Goal: Information Seeking & Learning: Check status

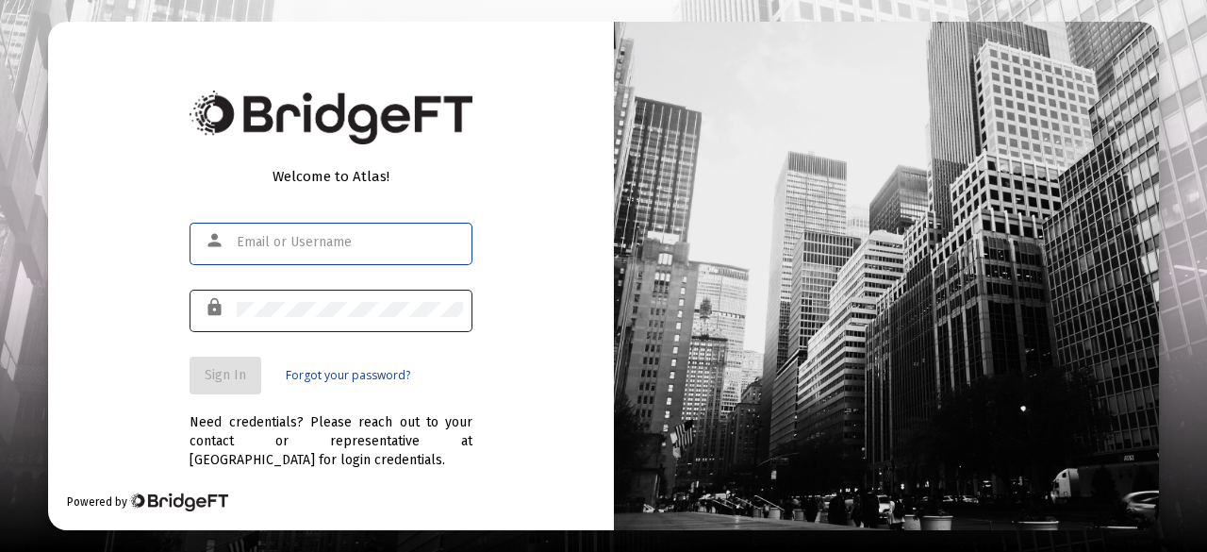
type input "[PERSON_NAME][EMAIL_ADDRESS][PERSON_NAME][DOMAIN_NAME]"
click at [289, 290] on div at bounding box center [350, 309] width 226 height 46
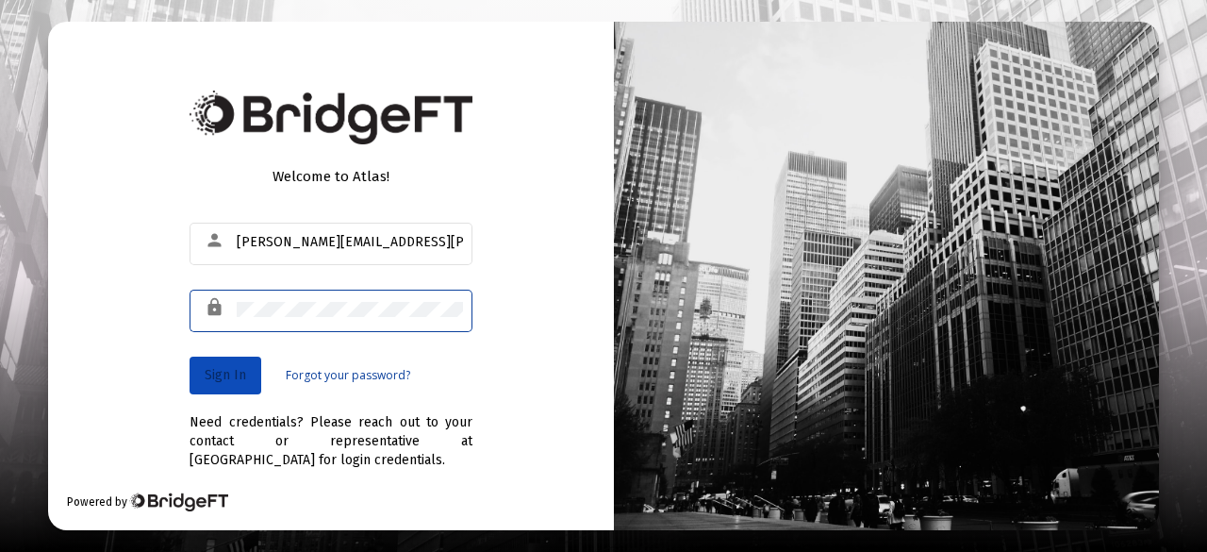
click at [223, 379] on span "Sign In" at bounding box center [225, 375] width 41 height 16
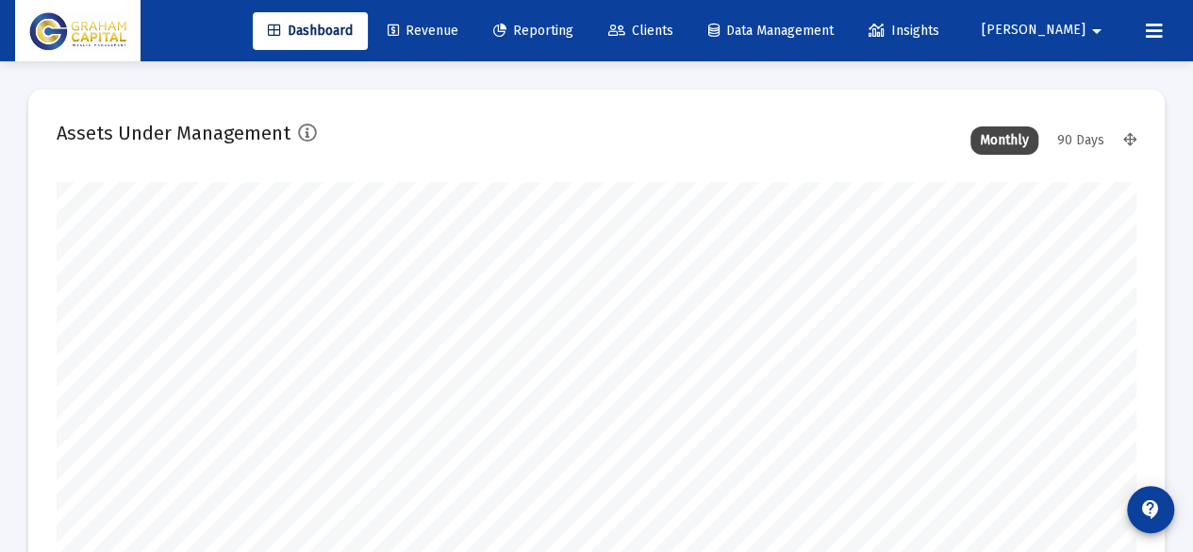
scroll to position [377, 579]
type input "[DATE]"
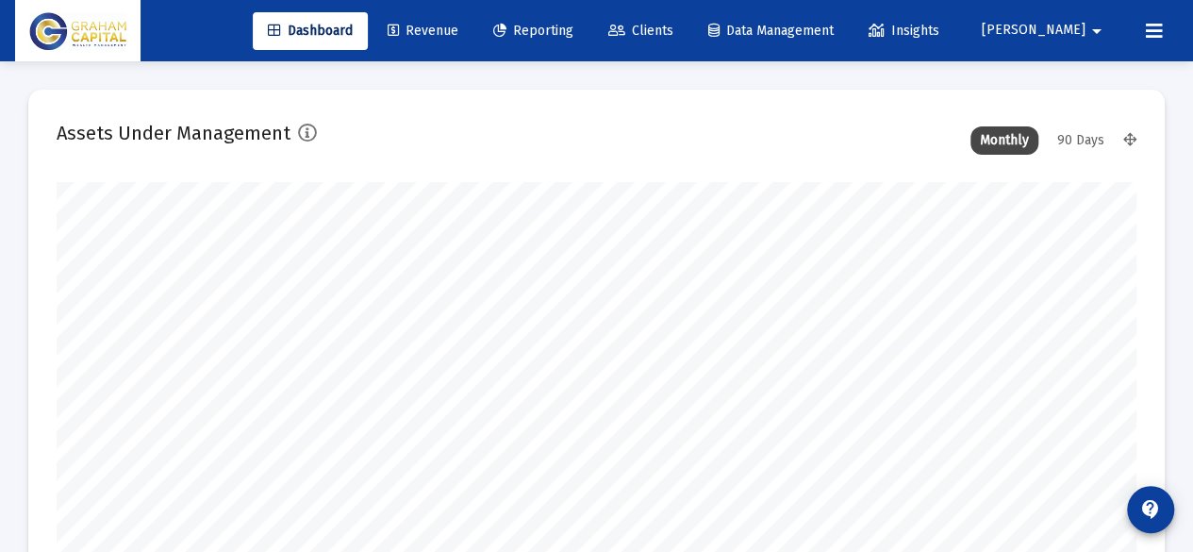
click at [604, 7] on div "Dashboard Revenue Reporting Clients Data Management Insights [PERSON_NAME]" at bounding box center [596, 30] width 1163 height 61
click at [573, 30] on span "Reporting" at bounding box center [533, 31] width 80 height 16
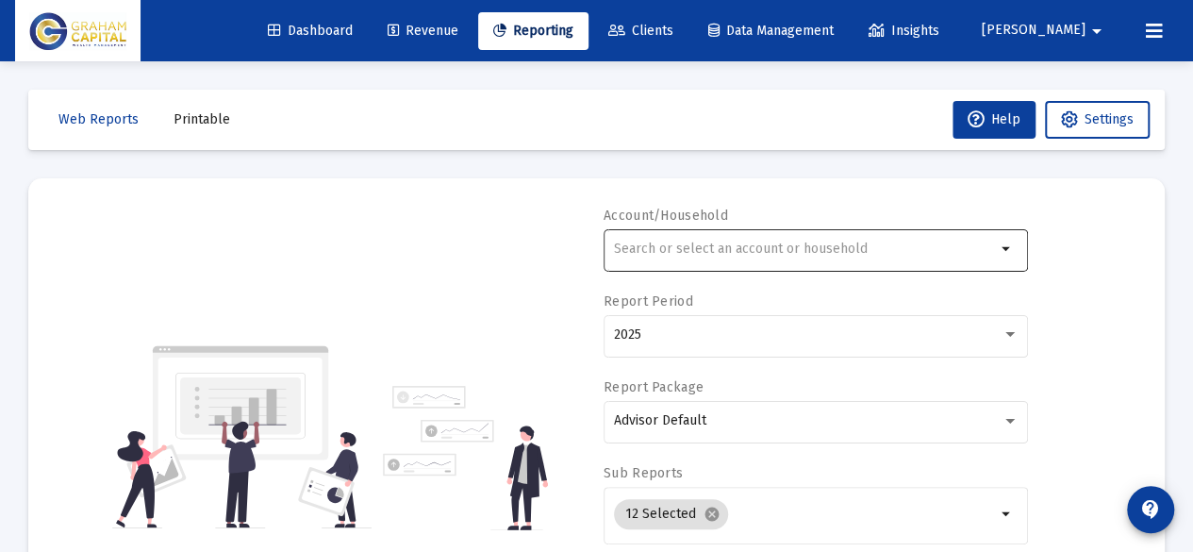
click at [758, 244] on input "text" at bounding box center [805, 248] width 382 height 15
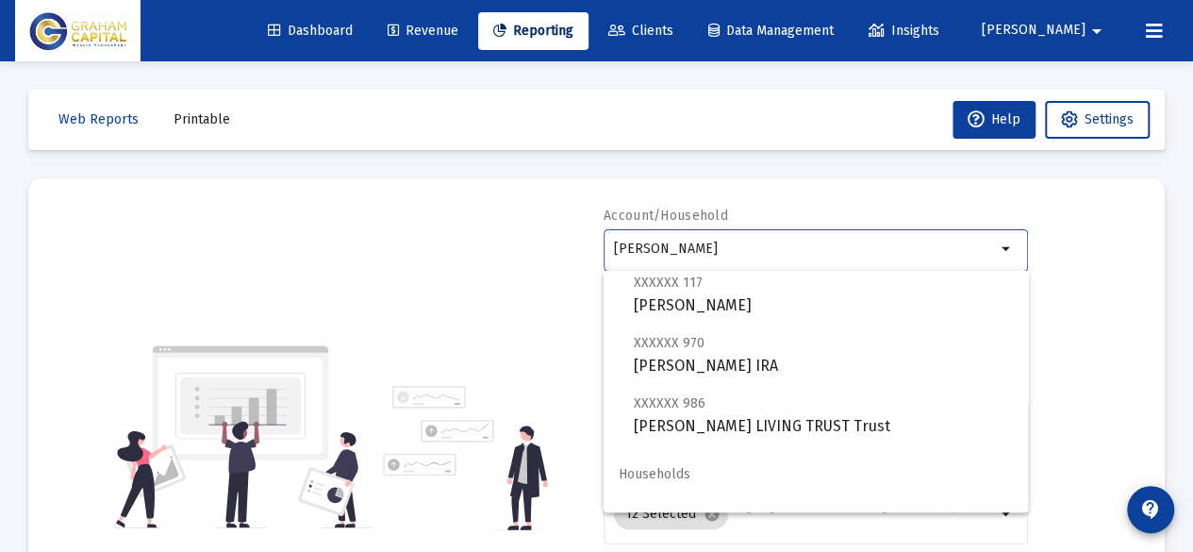
scroll to position [422, 0]
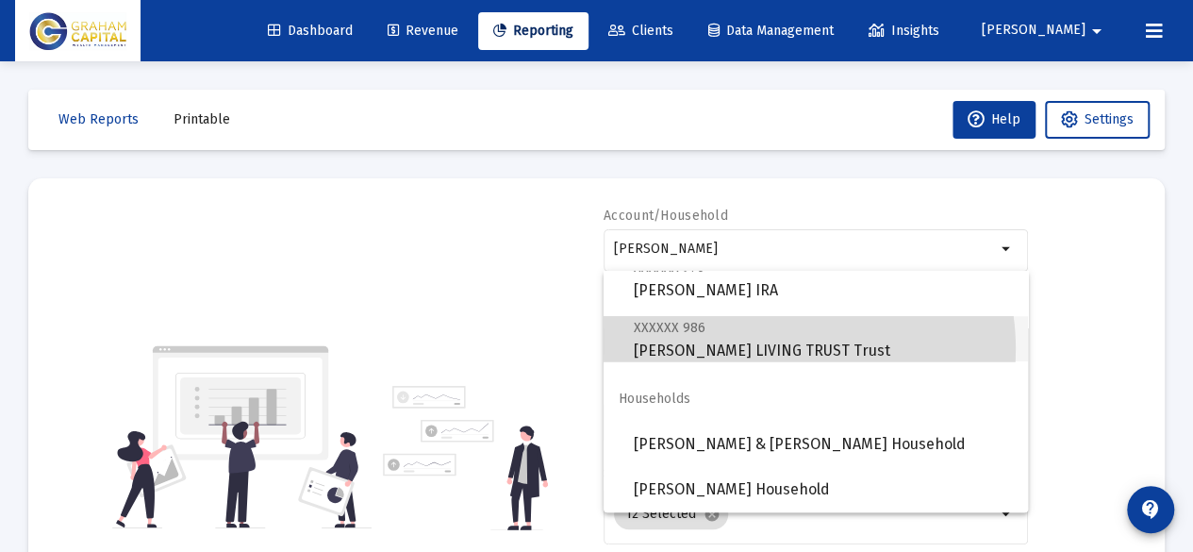
click at [766, 349] on span "XXXXXX 986 [PERSON_NAME] LIVING TRUST Trust" at bounding box center [823, 339] width 379 height 46
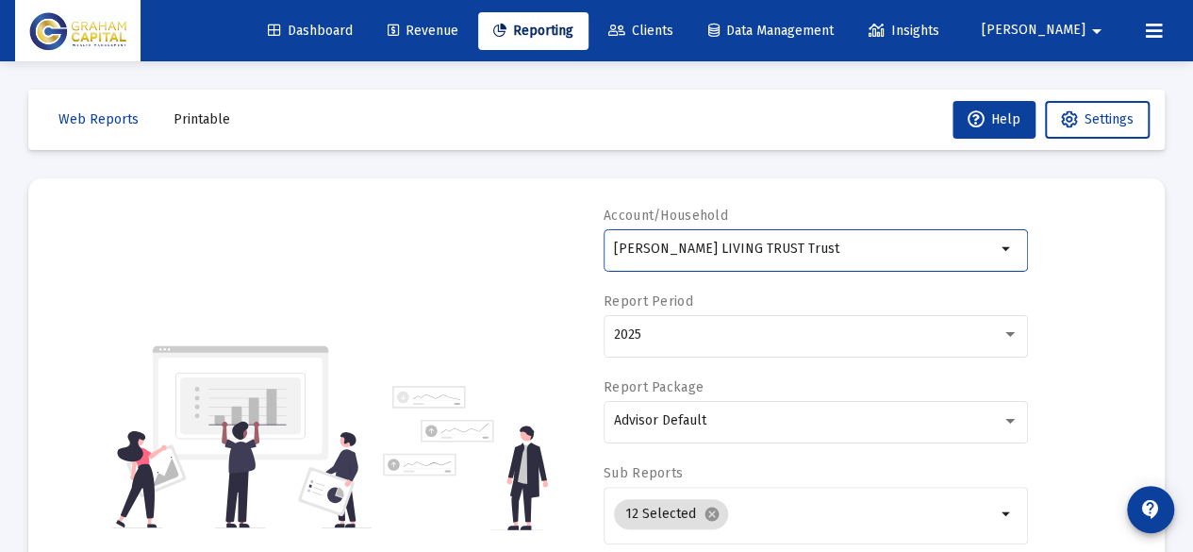
click at [763, 263] on div "[PERSON_NAME] LIVING TRUST Trust" at bounding box center [805, 248] width 382 height 46
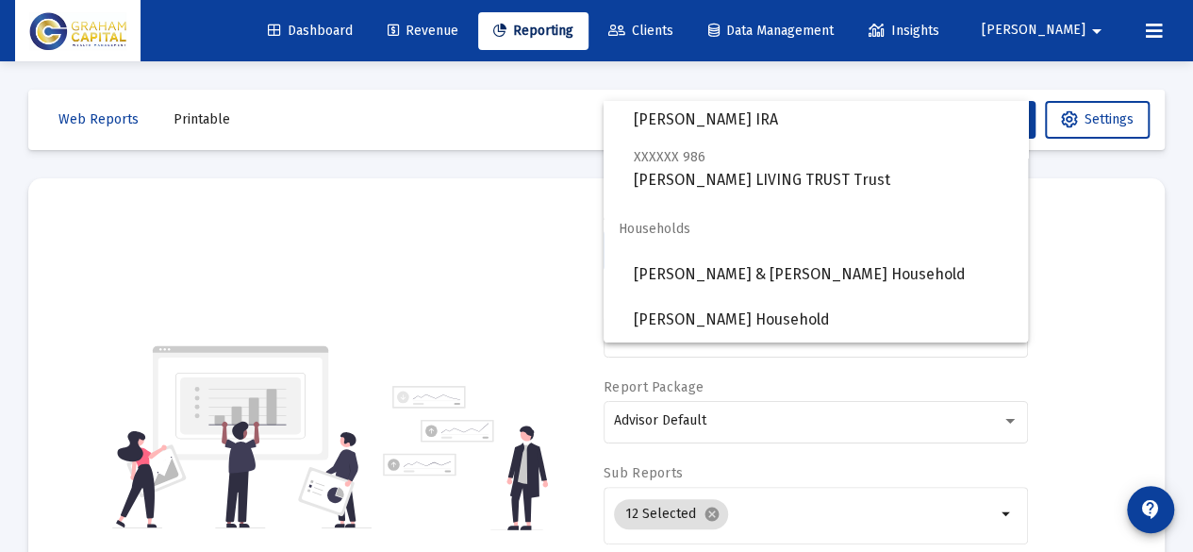
scroll to position [170, 0]
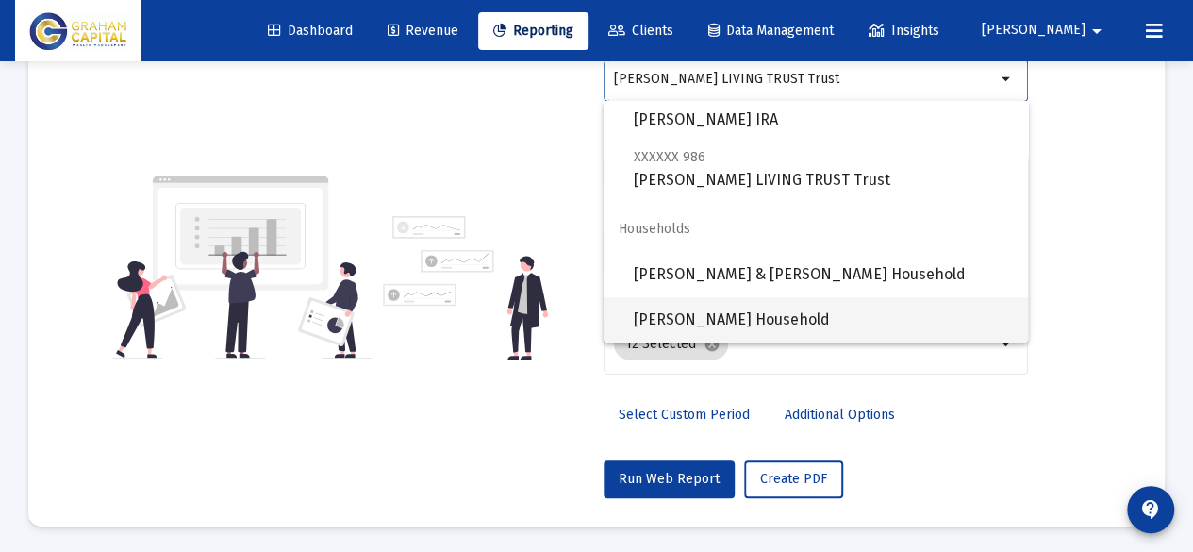
click at [736, 323] on span "[PERSON_NAME] Household" at bounding box center [823, 319] width 379 height 45
type input "[PERSON_NAME] Household"
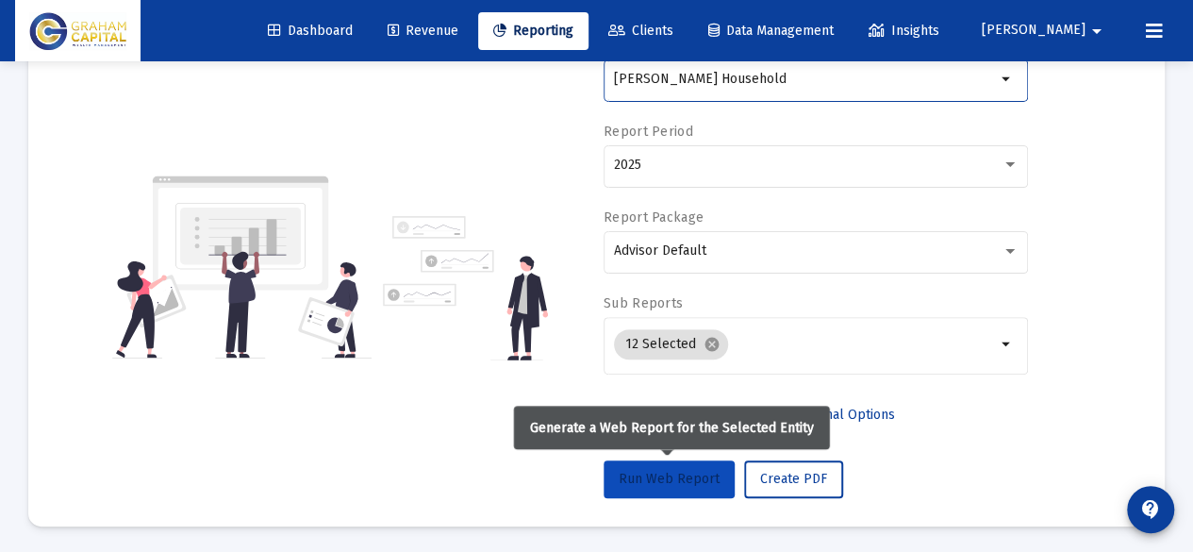
click at [681, 471] on span "Run Web Report" at bounding box center [669, 479] width 101 height 16
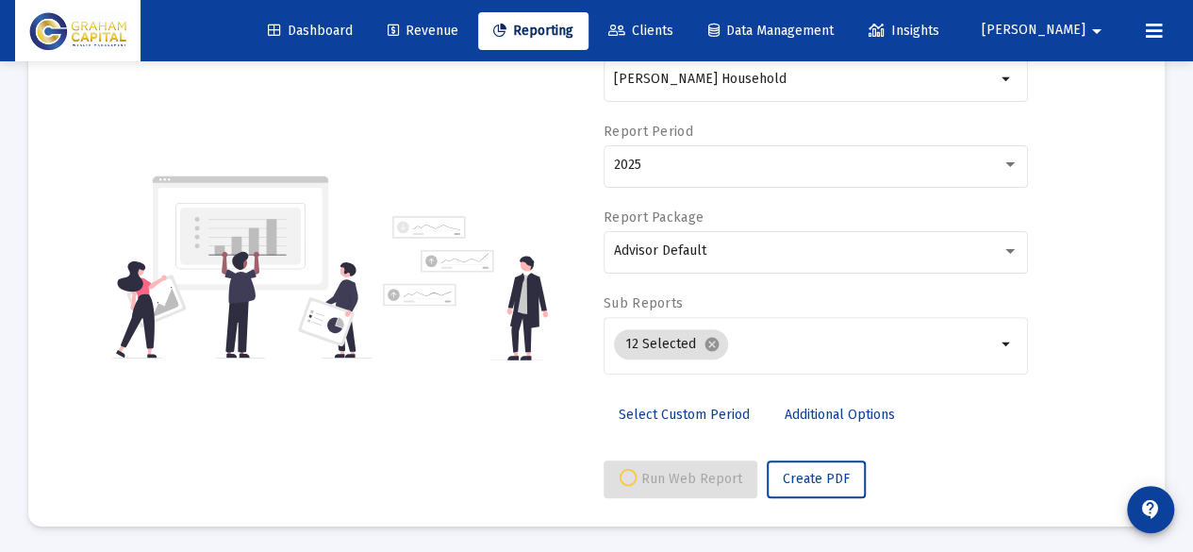
select select "View all"
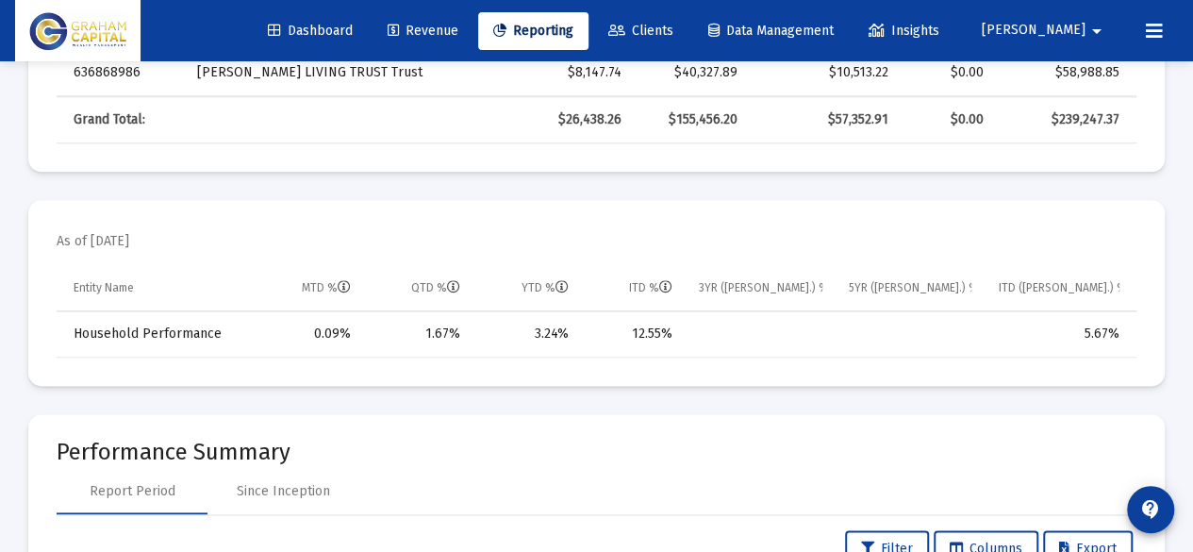
scroll to position [1007, 0]
